Goal: Find specific page/section: Find specific page/section

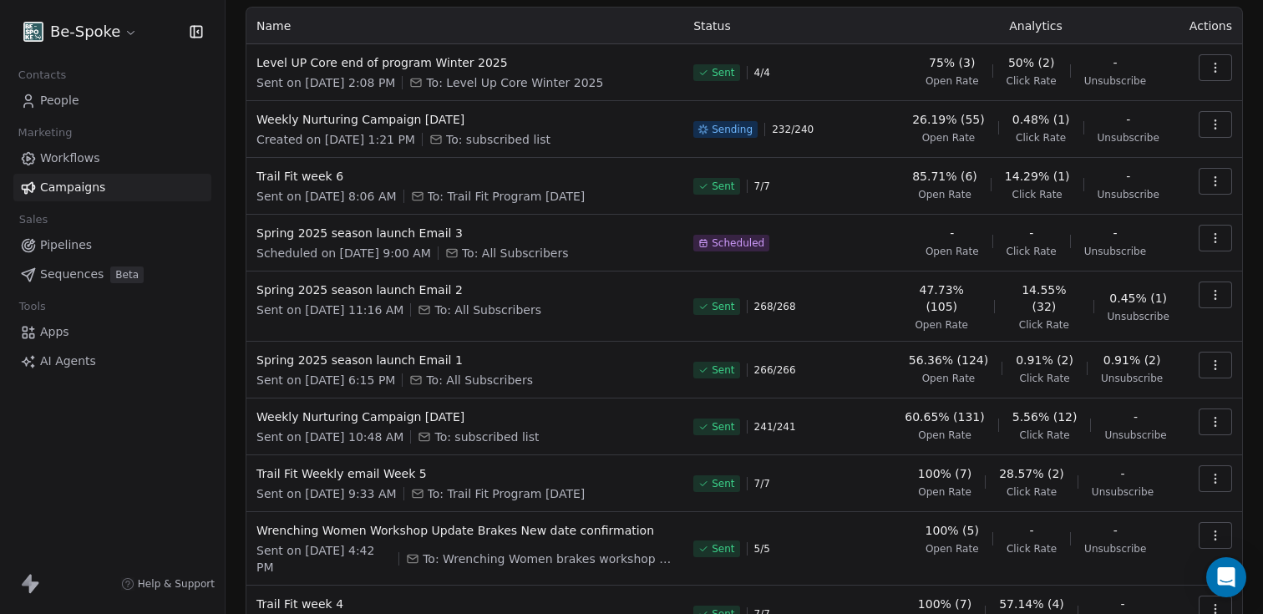
scroll to position [99, 0]
click at [67, 95] on span "People" at bounding box center [59, 101] width 39 height 18
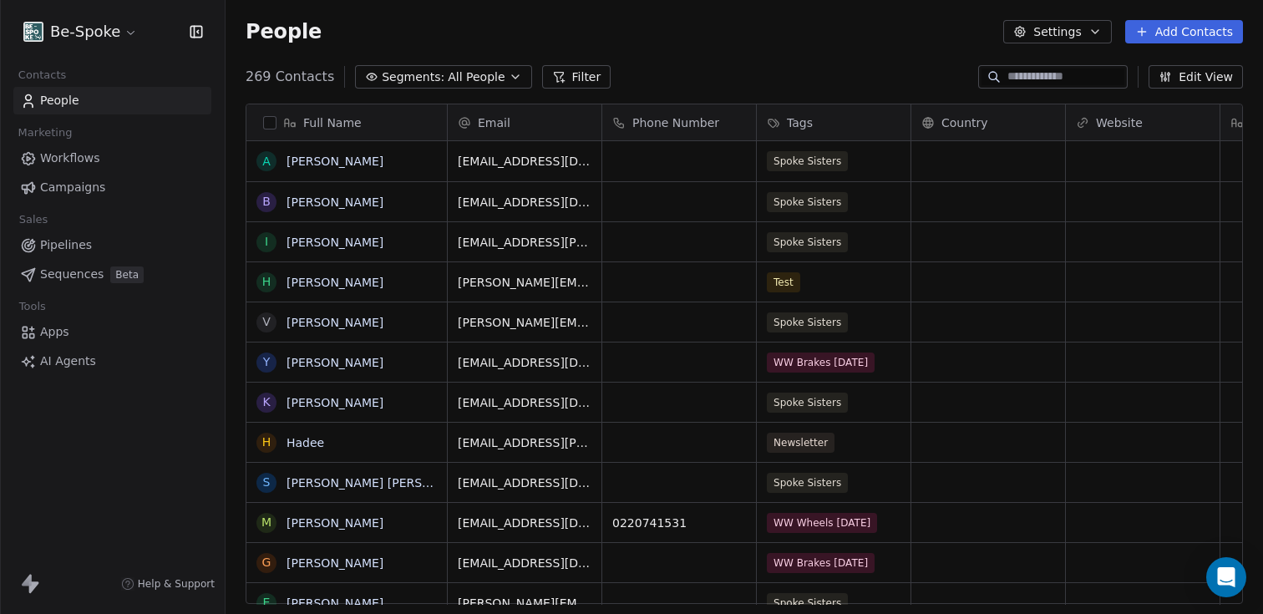
scroll to position [540, 1037]
click at [470, 79] on span "All People" at bounding box center [476, 77] width 57 height 18
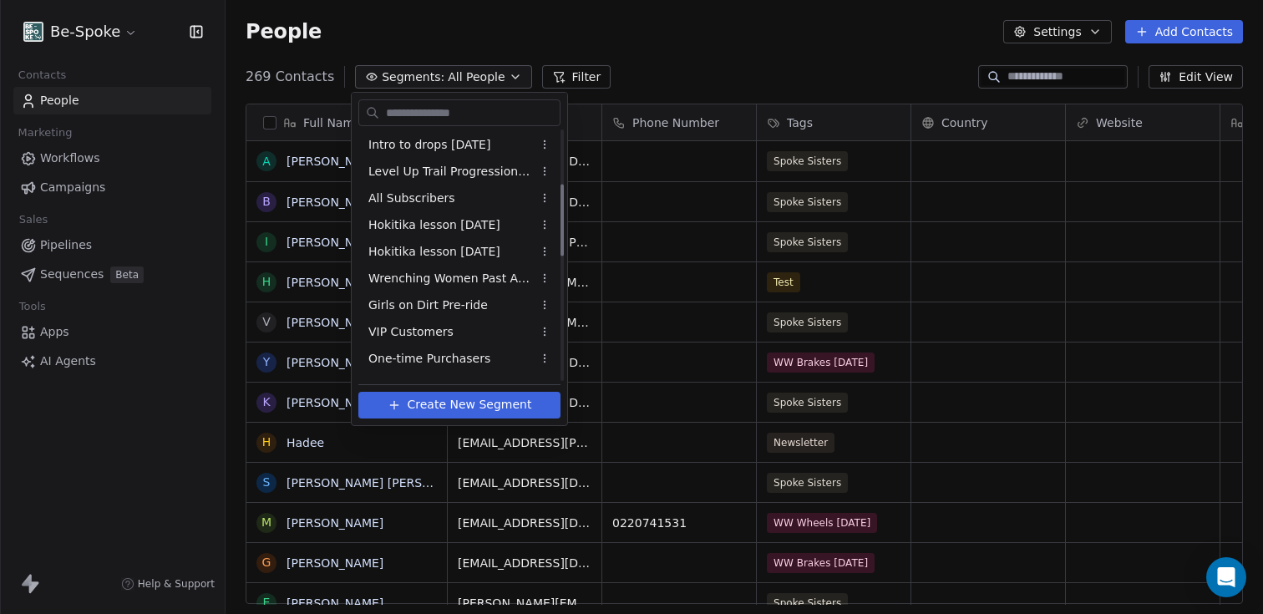
scroll to position [185, 0]
click at [430, 203] on span "All Subscribers" at bounding box center [411, 202] width 87 height 18
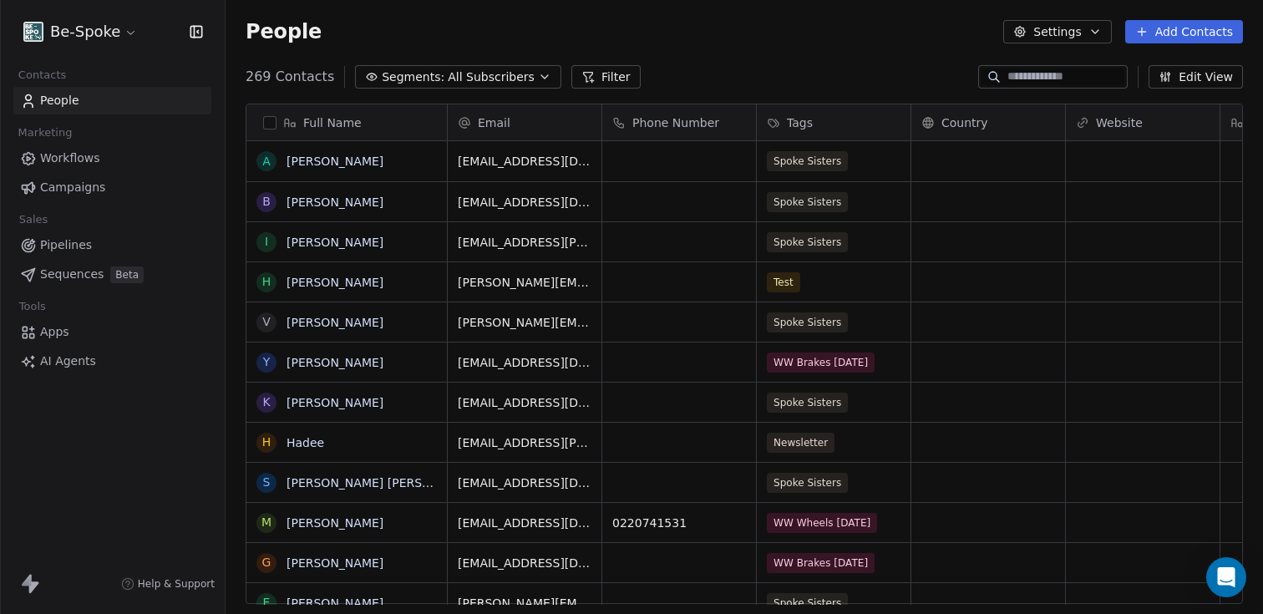
scroll to position [540, 1037]
